Goal: Information Seeking & Learning: Learn about a topic

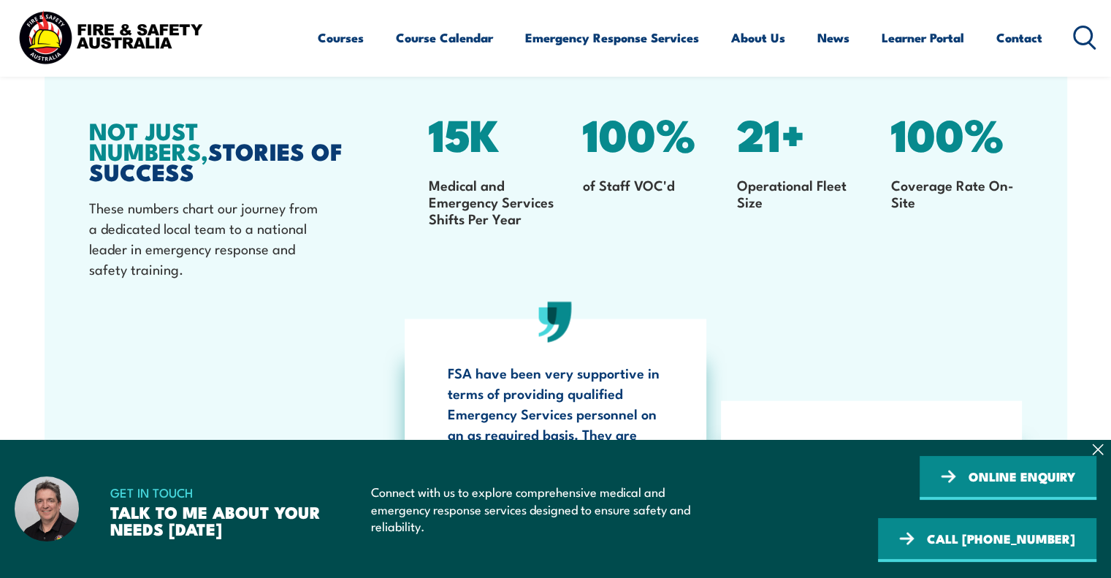
scroll to position [2910, 0]
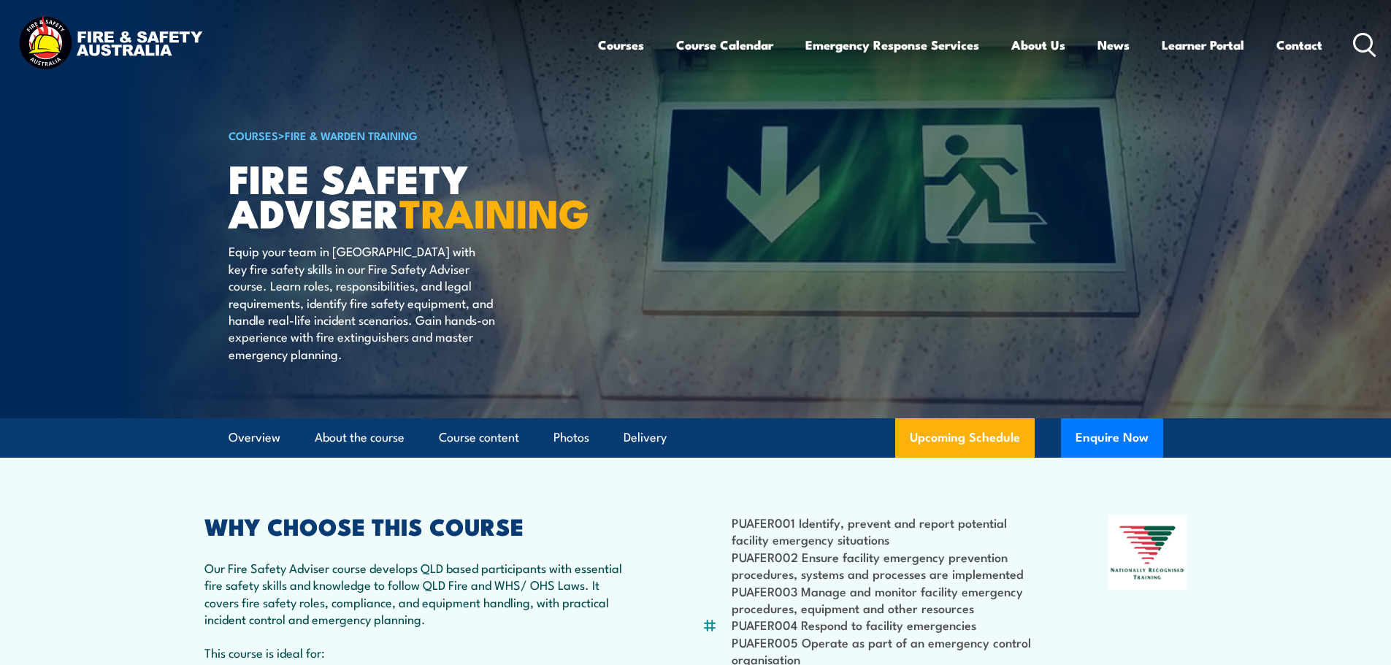
drag, startPoint x: 1358, startPoint y: 42, endPoint x: 1338, endPoint y: 49, distance: 20.8
click at [1358, 42] on icon at bounding box center [1364, 45] width 23 height 24
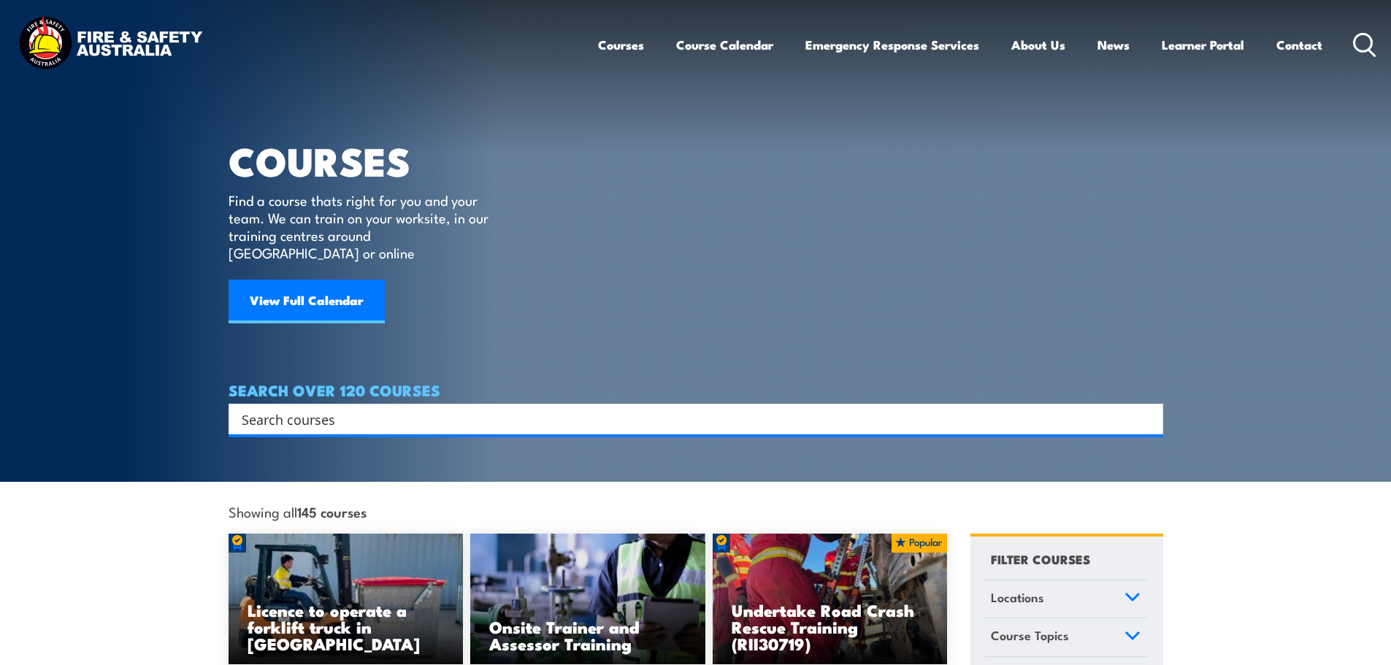
click at [342, 408] on input "Search input" at bounding box center [686, 419] width 889 height 22
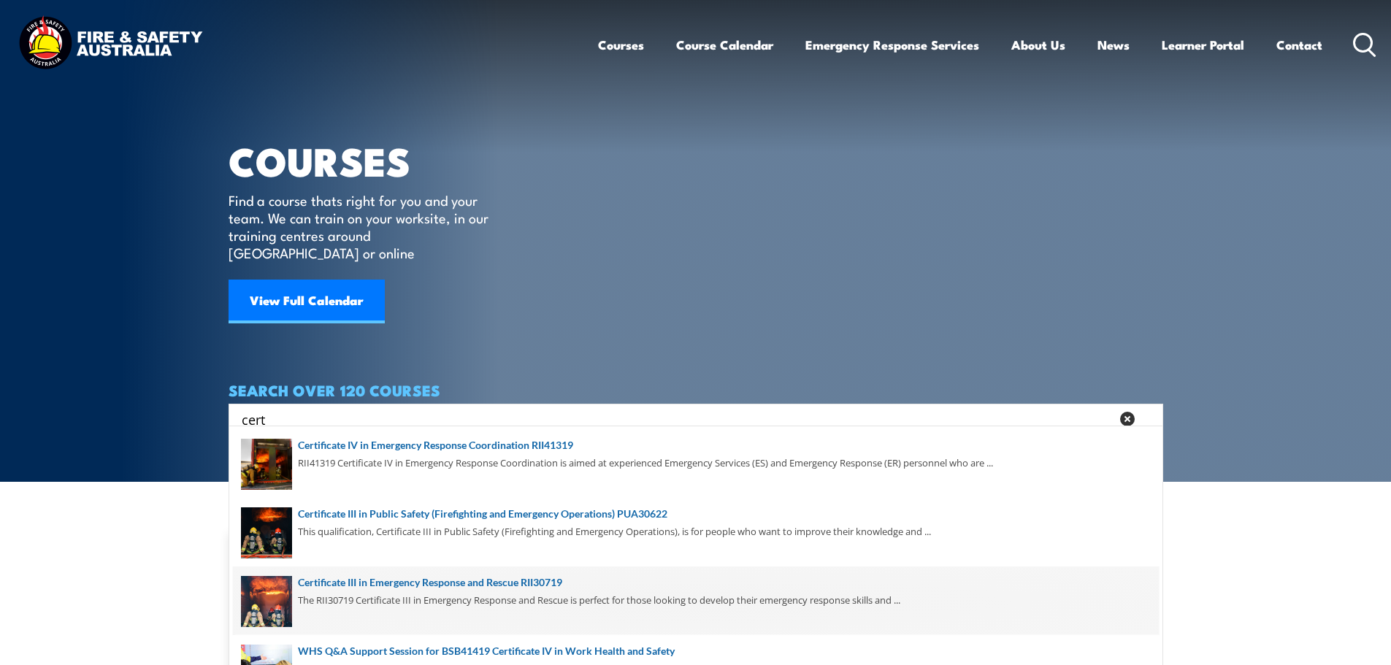
type input "cert"
click at [428, 587] on span at bounding box center [696, 601] width 926 height 69
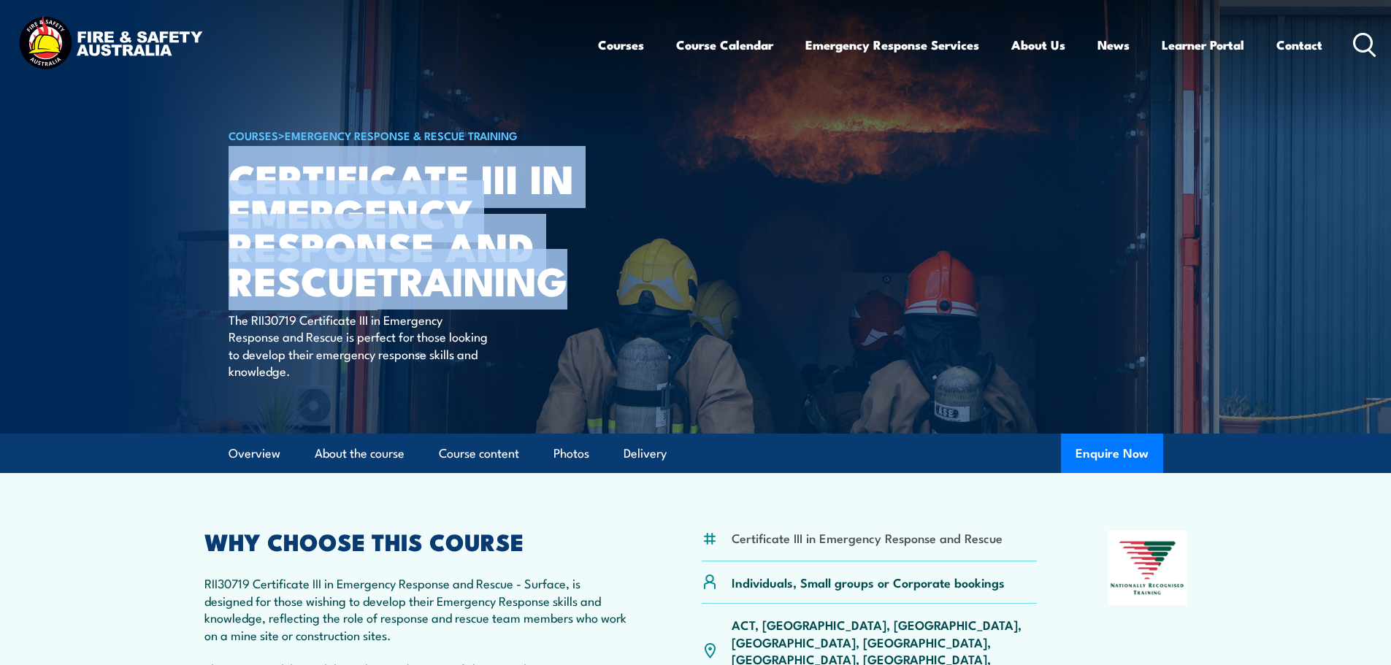
drag, startPoint x: 578, startPoint y: 276, endPoint x: 235, endPoint y: 180, distance: 355.5
click at [235, 180] on h1 "Certificate III in Emergency Response and Rescue TRAINING" at bounding box center [409, 229] width 361 height 137
copy h1 "Certificate III in Emergency Response and Rescue TRAINING"
drag, startPoint x: 313, startPoint y: 169, endPoint x: 302, endPoint y: 169, distance: 10.2
click at [313, 169] on h1 "Certificate III in Emergency Response and Rescue TRAINING" at bounding box center [409, 229] width 361 height 137
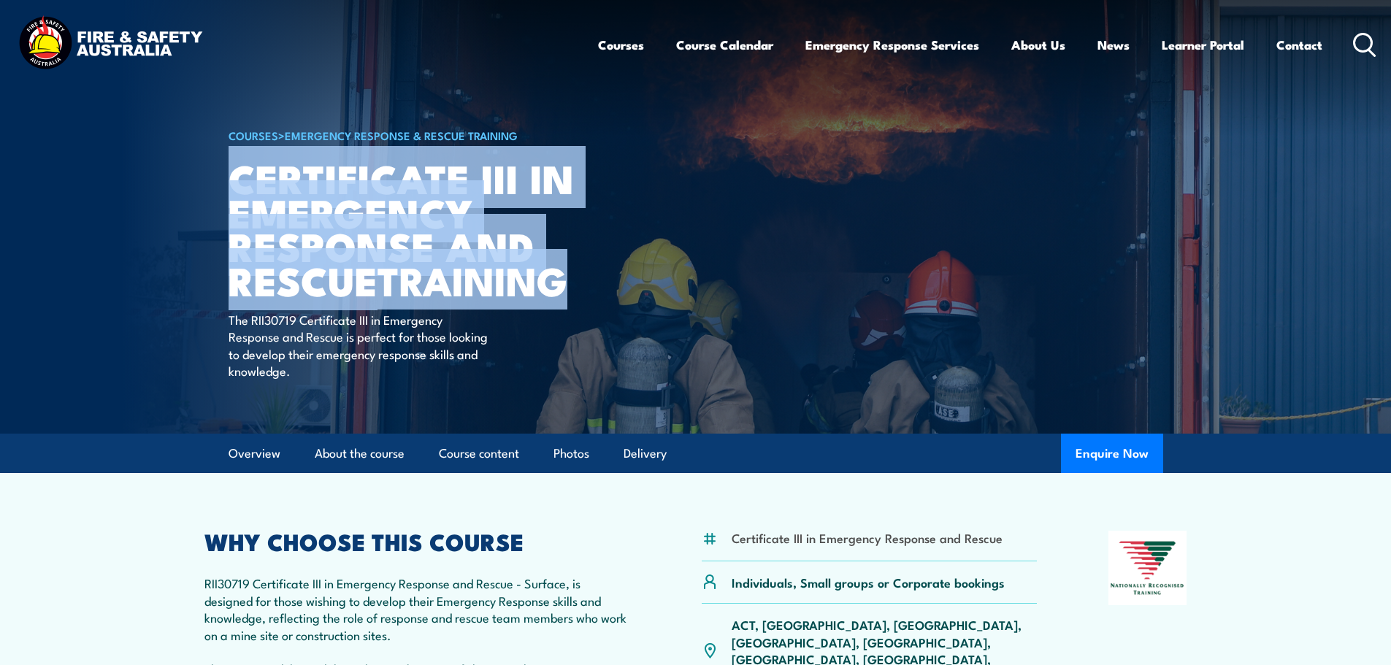
drag, startPoint x: 232, startPoint y: 175, endPoint x: 580, endPoint y: 272, distance: 360.9
click at [580, 272] on h1 "Certificate III in Emergency Response and Rescue TRAINING" at bounding box center [409, 229] width 361 height 137
copy h1 "Certificate III in Emergency Response and Rescue TRAINING"
